Goal: Transaction & Acquisition: Purchase product/service

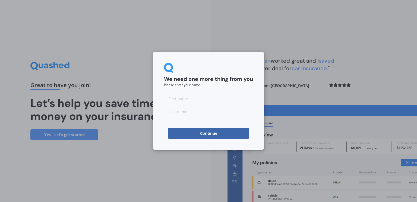
click at [206, 101] on input at bounding box center [208, 98] width 89 height 11
type input "[PERSON_NAME]"
type input "Macky"
click at [211, 132] on button "Continue" at bounding box center [208, 133] width 81 height 11
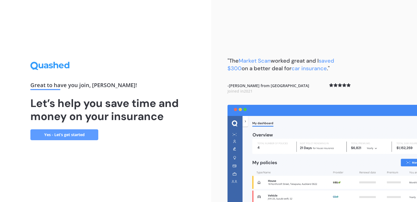
click at [90, 133] on link "Yes - Let’s get started" at bounding box center [64, 134] width 68 height 11
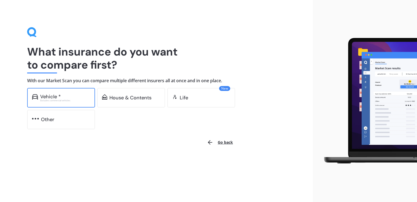
click at [66, 101] on div "Excludes commercial vehicles" at bounding box center [65, 100] width 50 height 2
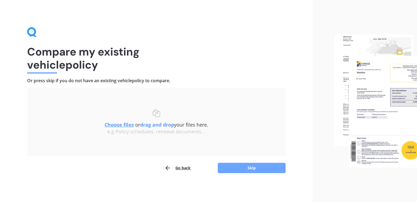
click at [240, 166] on button "Skip" at bounding box center [252, 167] width 68 height 10
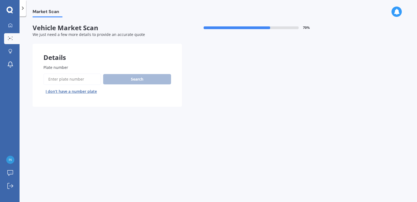
click at [84, 79] on input "Plate number" at bounding box center [72, 78] width 58 height 11
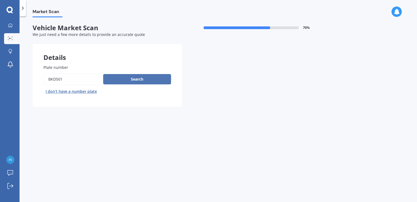
click at [136, 81] on button "Search" at bounding box center [137, 79] width 68 height 10
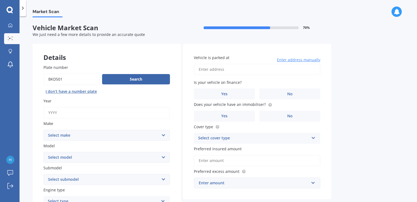
click at [75, 78] on input "Plate number" at bounding box center [71, 78] width 56 height 11
type input "bdk501"
click at [130, 80] on button "Search" at bounding box center [136, 79] width 68 height 10
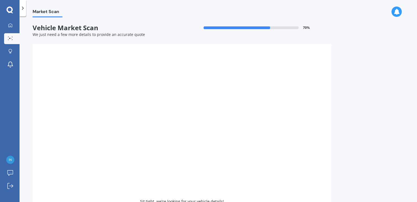
type input "2003"
select select "HONDA"
select select "JAZZ"
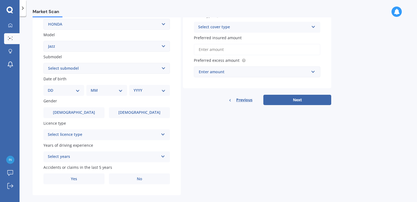
scroll to position [112, 0]
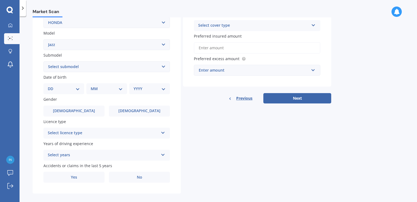
click at [79, 89] on select "DD 01 02 03 04 05 06 07 08 09 10 11 12 13 14 15 16 17 18 19 20 21 22 23 24 25 2…" at bounding box center [64, 89] width 32 height 6
select select "07"
click at [52, 86] on select "DD 01 02 03 04 05 06 07 08 09 10 11 12 13 14 15 16 17 18 19 20 21 22 23 24 25 2…" at bounding box center [64, 89] width 32 height 6
click at [111, 89] on select "MM 01 02 03 04 05 06 07 08 09 10 11 12" at bounding box center [108, 89] width 30 height 6
select select "11"
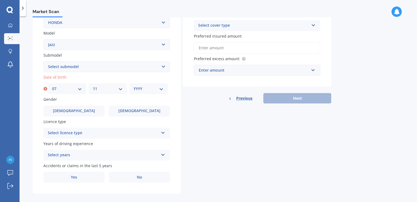
click at [93, 86] on select "MM 01 02 03 04 05 06 07 08 09 10 11 12" at bounding box center [108, 89] width 30 height 6
click at [154, 86] on select "YYYY 2025 2024 2023 2022 2021 2020 2019 2018 2017 2016 2015 2014 2013 2012 2011…" at bounding box center [149, 89] width 30 height 6
select select "1983"
click at [134, 86] on select "YYYY 2025 2024 2023 2022 2021 2020 2019 2018 2017 2016 2015 2014 2013 2012 2011…" at bounding box center [149, 89] width 30 height 6
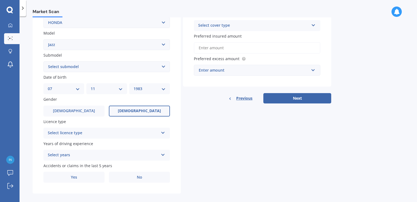
click at [139, 111] on span "[DEMOGRAPHIC_DATA]" at bounding box center [139, 110] width 43 height 5
click at [0, 0] on input "[DEMOGRAPHIC_DATA]" at bounding box center [0, 0] width 0 height 0
click at [122, 133] on div "Select licence type" at bounding box center [103, 133] width 111 height 7
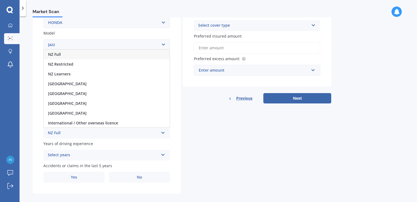
click at [77, 52] on div "NZ Full" at bounding box center [107, 54] width 126 height 10
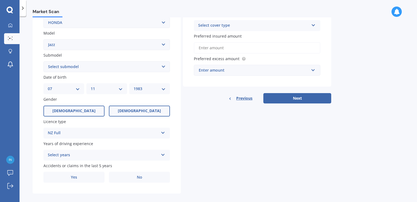
scroll to position [118, 0]
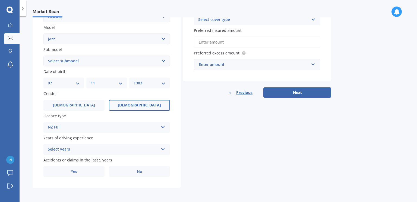
click at [83, 149] on div "Select years" at bounding box center [103, 149] width 111 height 7
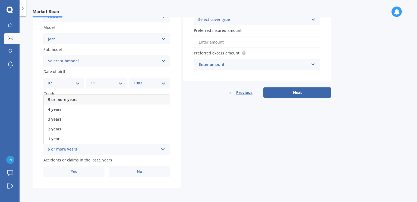
click at [75, 98] on span "5 or more years" at bounding box center [62, 99] width 29 height 5
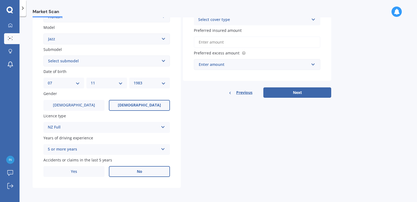
click at [144, 174] on label "No" at bounding box center [139, 171] width 61 height 11
click at [0, 0] on input "No" at bounding box center [0, 0] width 0 height 0
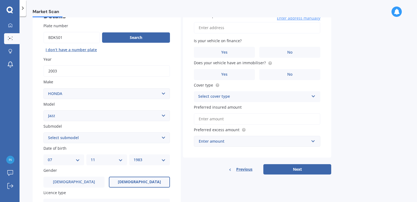
scroll to position [0, 0]
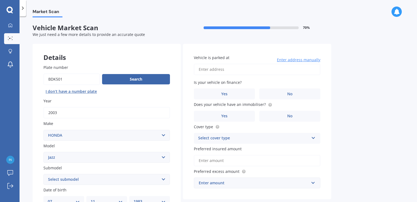
click at [239, 70] on input "Vehicle is parked at" at bounding box center [257, 69] width 127 height 11
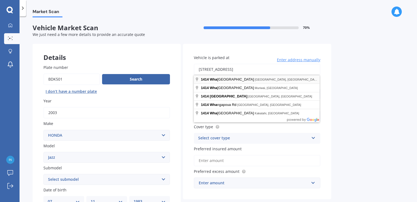
type input "[STREET_ADDRESS]"
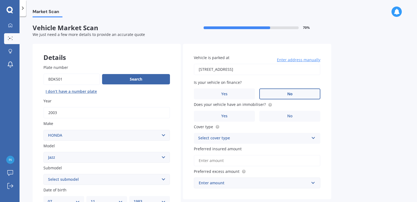
click at [287, 93] on span "No" at bounding box center [289, 94] width 5 height 5
click at [0, 0] on input "No" at bounding box center [0, 0] width 0 height 0
click at [289, 115] on span "No" at bounding box center [289, 116] width 5 height 5
click at [0, 0] on input "No" at bounding box center [0, 0] width 0 height 0
click at [267, 137] on div "Select cover type" at bounding box center [253, 138] width 111 height 7
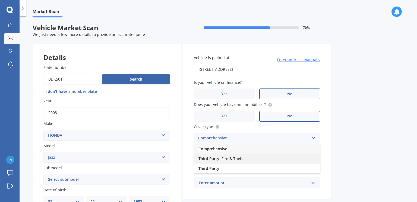
click at [238, 158] on span "Third Party, Fire & Theft" at bounding box center [221, 158] width 45 height 5
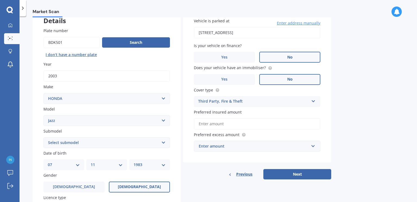
scroll to position [37, 0]
click at [239, 122] on input "Preferred insured amount" at bounding box center [257, 123] width 127 height 11
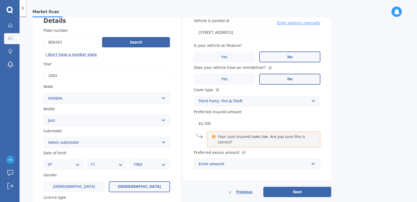
click at [355, 127] on div "Market Scan Vehicle Market Scan 70 % We just need a few more details to provide…" at bounding box center [219, 109] width 398 height 185
click at [286, 123] on input "$2,700" at bounding box center [257, 123] width 127 height 11
type input "$2"
type input "$3,000"
click at [263, 186] on button "Next" at bounding box center [297, 191] width 68 height 10
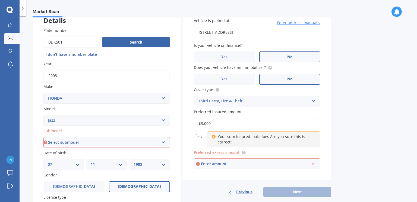
click at [352, 136] on div "Market Scan Vehicle Market Scan 70 % We just need a few more details to provide…" at bounding box center [219, 109] width 398 height 185
click at [277, 162] on div "Enter amount" at bounding box center [255, 164] width 108 height 6
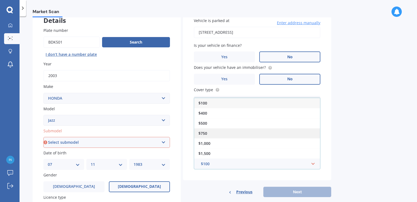
click at [221, 132] on div "$750" at bounding box center [257, 133] width 126 height 10
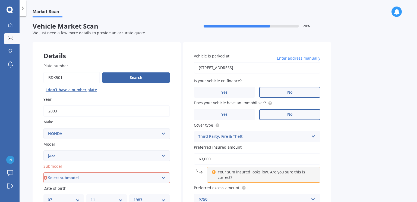
scroll to position [0, 0]
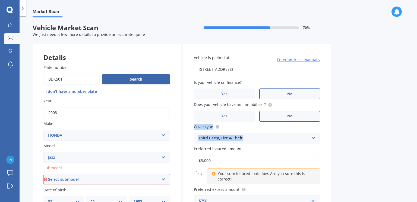
drag, startPoint x: 368, startPoint y: 135, endPoint x: 374, endPoint y: 97, distance: 38.5
click at [374, 97] on div "Market Scan Vehicle Market Scan 70 % We just need a few more details to provide…" at bounding box center [219, 109] width 398 height 185
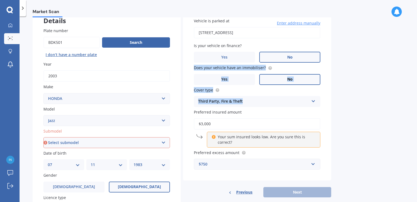
scroll to position [37, 0]
click at [157, 141] on select "Select submodel (all other) 1.3 1.5 Sports Crosstar 1.5P Hatchback RS S" at bounding box center [106, 142] width 127 height 11
select select "1.3"
click at [43, 137] on select "Select submodel (all other) 1.3 1.5 Sports Crosstar 1.5P Hatchback RS S" at bounding box center [106, 142] width 127 height 11
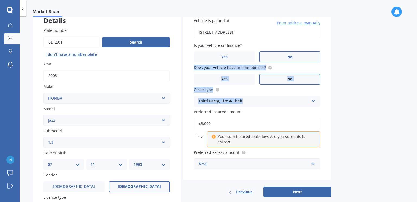
scroll to position [67, 0]
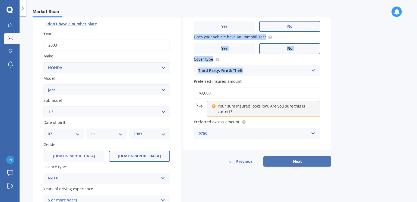
click at [301, 159] on button "Next" at bounding box center [297, 161] width 68 height 10
select select "07"
select select "11"
select select "1983"
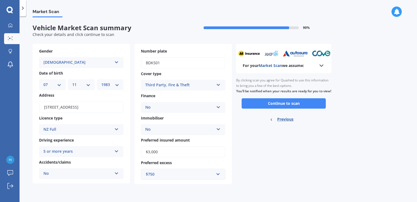
scroll to position [0, 0]
click at [285, 108] on button "Continue to scan" at bounding box center [284, 103] width 84 height 10
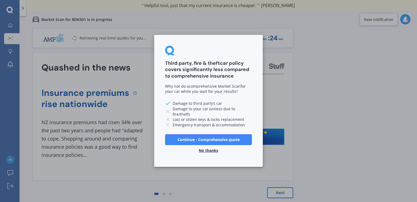
click at [213, 150] on button "No thanks" at bounding box center [209, 150] width 26 height 11
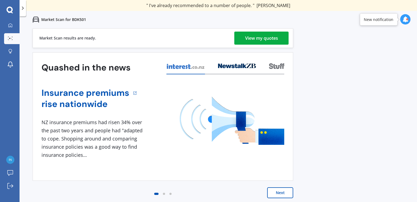
click at [255, 38] on div "View my quotes" at bounding box center [261, 38] width 33 height 13
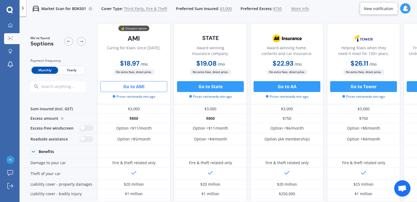
click at [142, 88] on button "Go to AMI" at bounding box center [134, 86] width 67 height 11
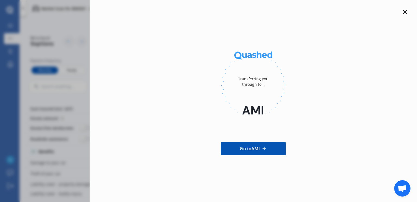
click at [407, 13] on icon at bounding box center [405, 12] width 4 height 4
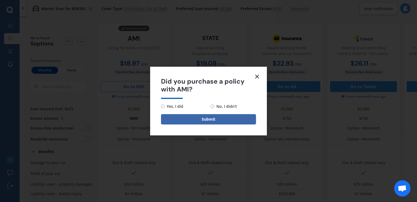
click at [256, 76] on icon at bounding box center [257, 76] width 7 height 7
